Goal: Navigation & Orientation: Find specific page/section

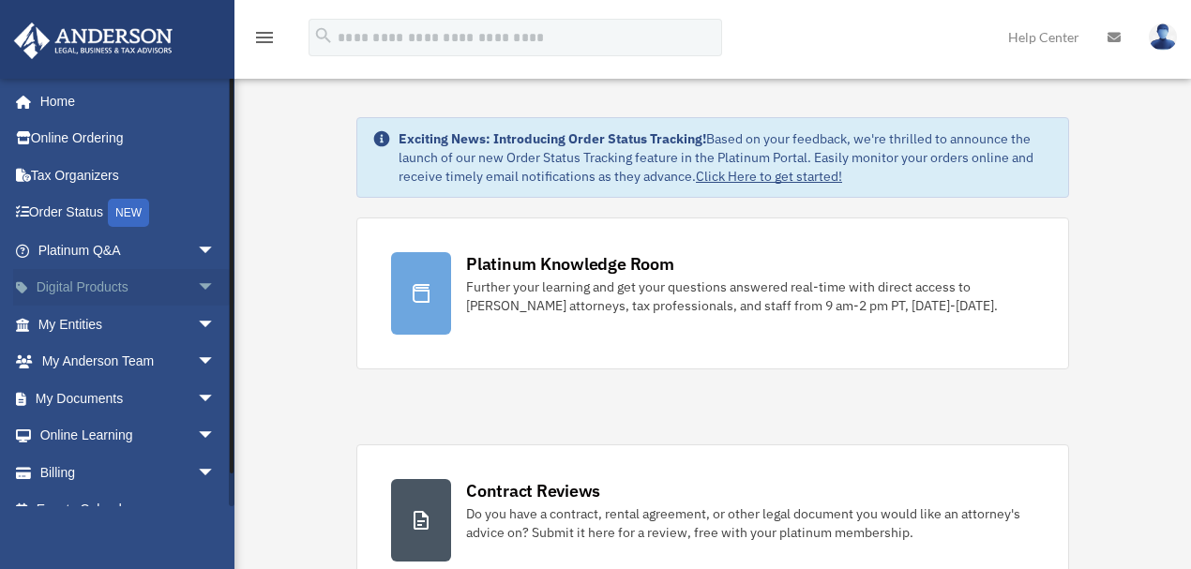
click at [105, 285] on link "Digital Products arrow_drop_down" at bounding box center [128, 288] width 231 height 38
click at [201, 284] on span "arrow_drop_down" at bounding box center [216, 288] width 38 height 38
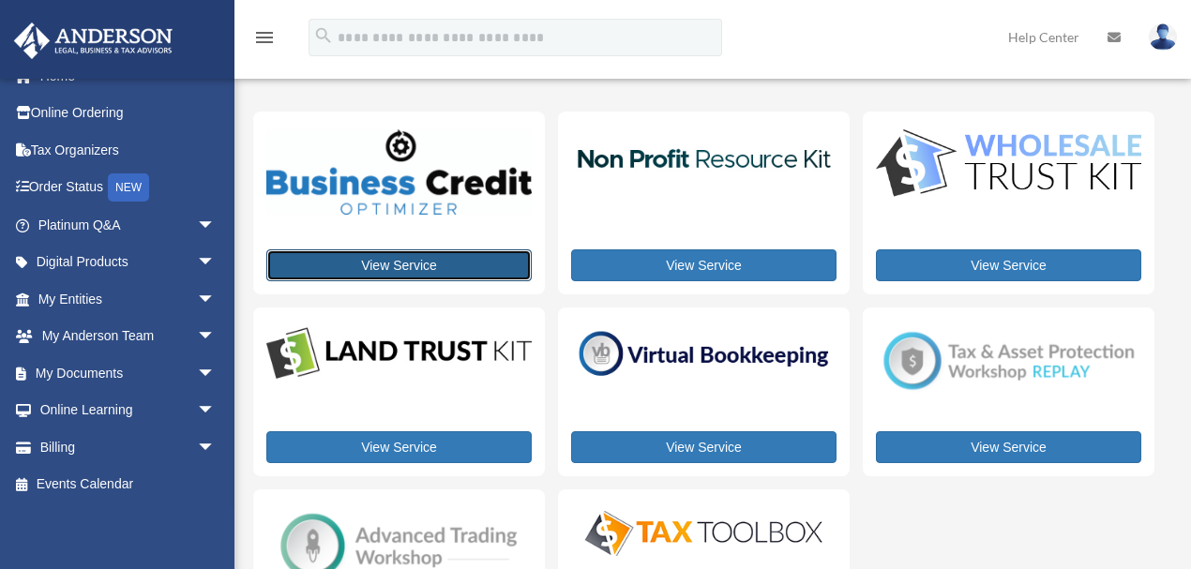
click at [375, 266] on link "View Service" at bounding box center [398, 266] width 265 height 32
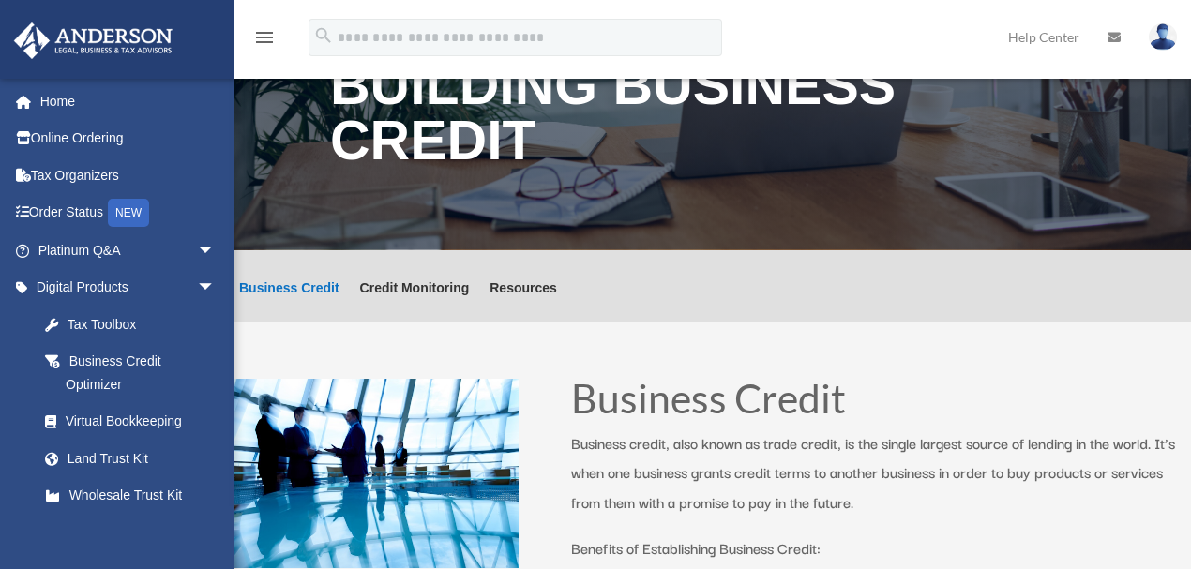
scroll to position [62, 0]
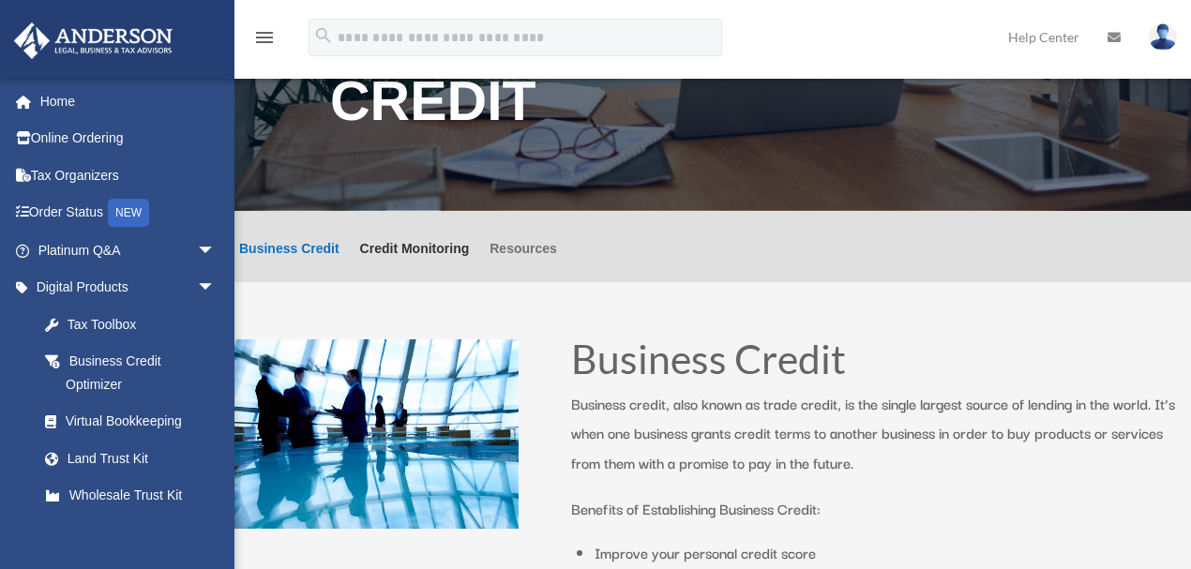
click at [522, 248] on link "Resources" at bounding box center [524, 262] width 68 height 40
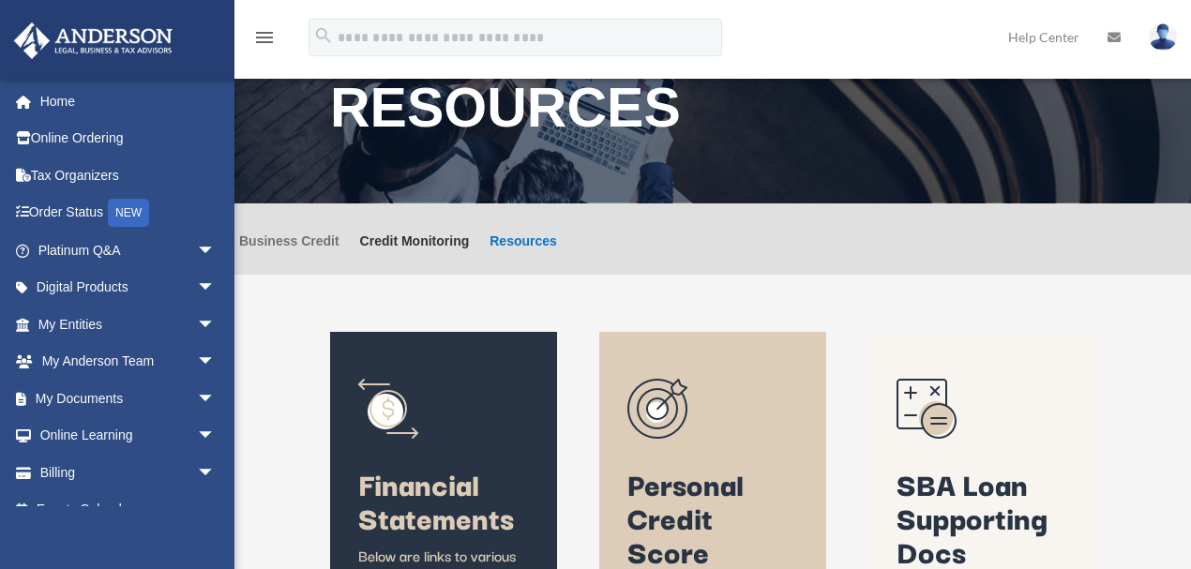
click at [306, 246] on link "Business Credit" at bounding box center [289, 255] width 100 height 40
